Goal: Find specific page/section: Find specific page/section

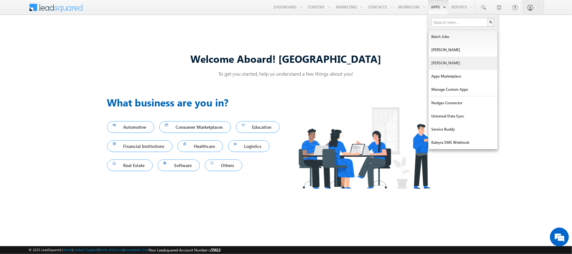
click at [454, 62] on link "[PERSON_NAME]" at bounding box center [463, 63] width 69 height 13
